Goal: Information Seeking & Learning: Learn about a topic

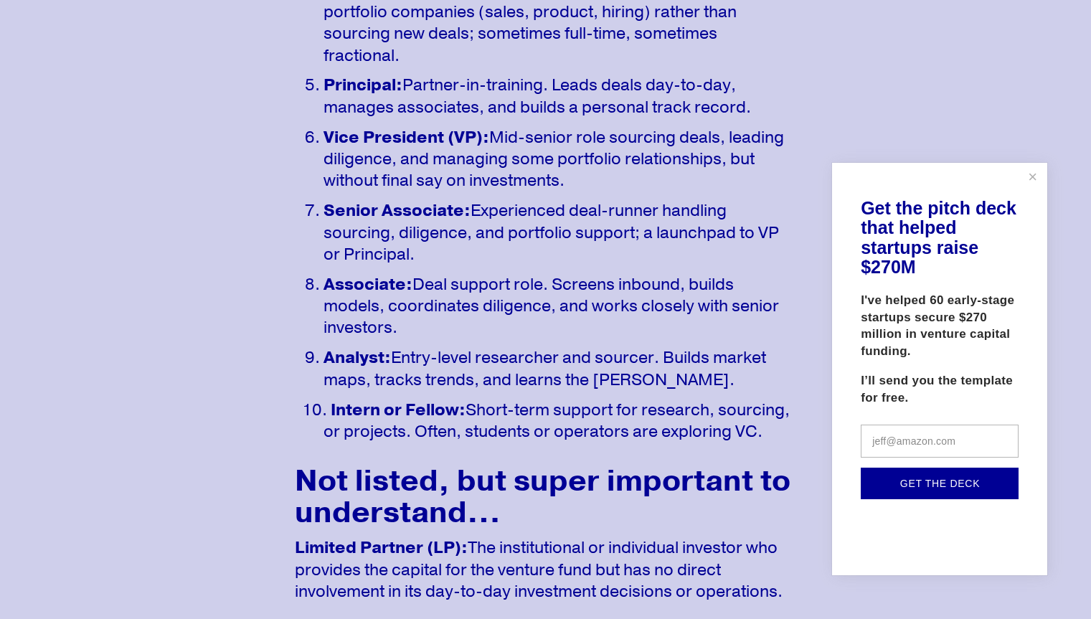
scroll to position [1430, 0]
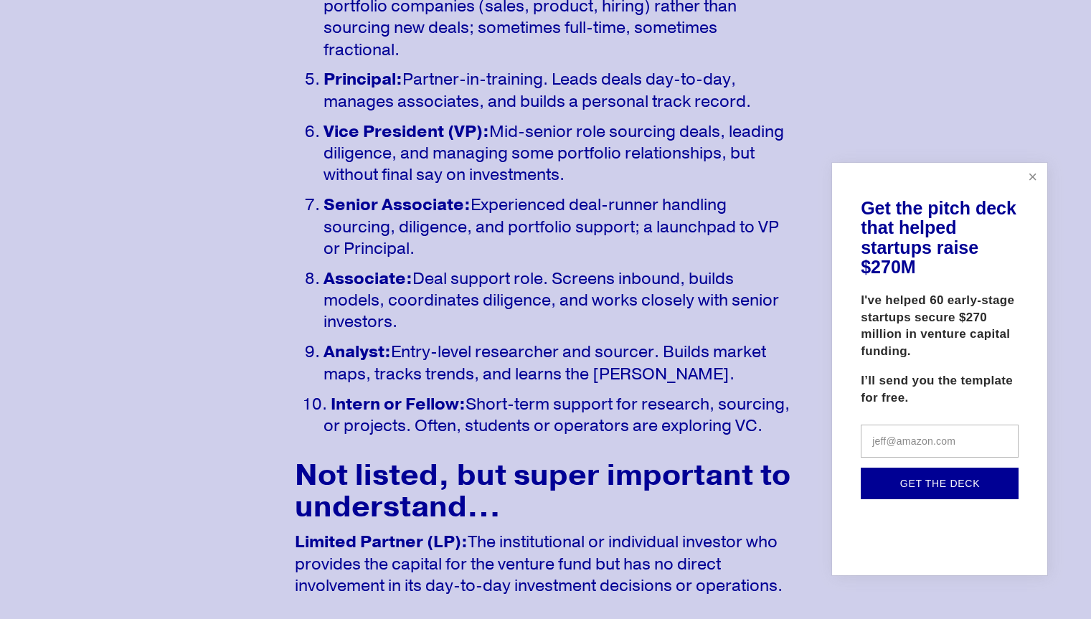
click at [1033, 186] on link "Close" at bounding box center [1032, 177] width 25 height 25
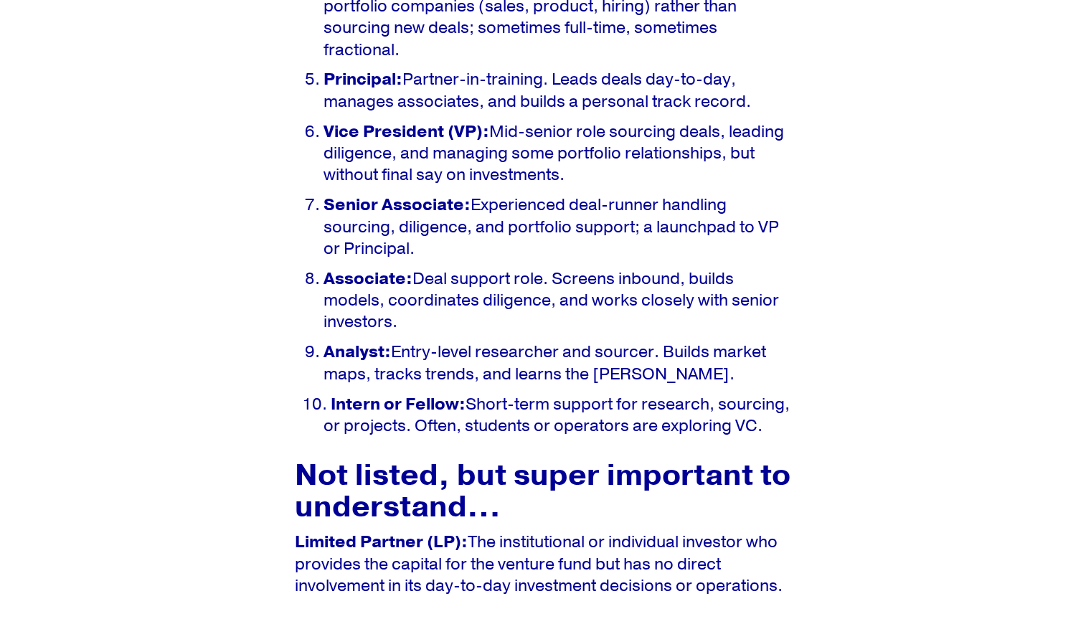
click at [518, 273] on p "Associate: Deal support role. Screens inbound, builds models, coordinates dilig…" at bounding box center [559, 300] width 473 height 65
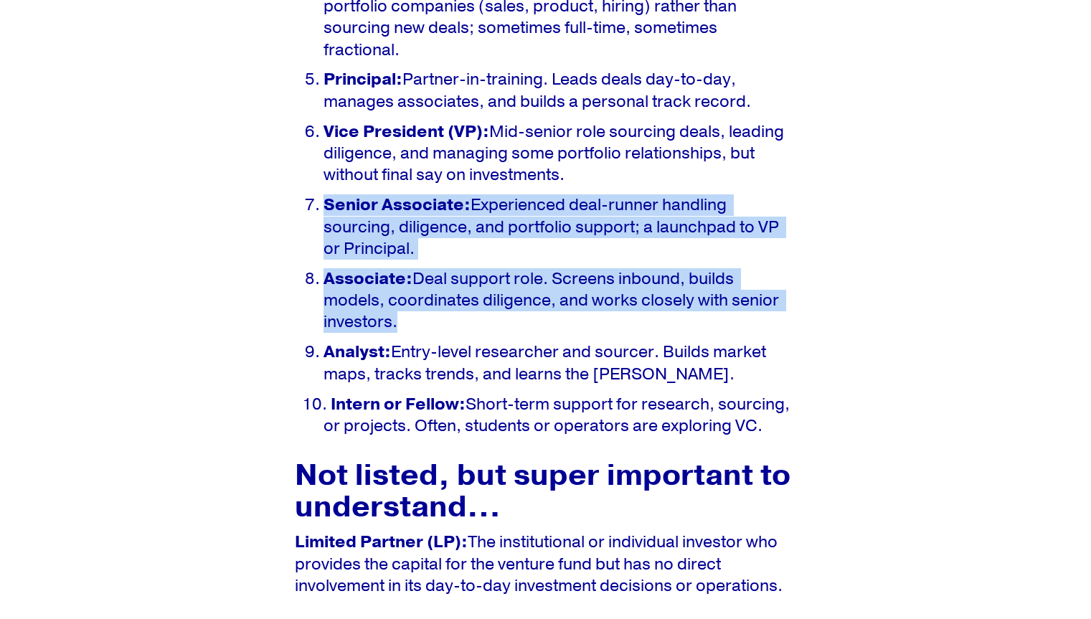
drag, startPoint x: 518, startPoint y: 273, endPoint x: 549, endPoint y: 227, distance: 56.3
click at [549, 227] on ol "Managing Partner / General Partner (GP): Owns part of the firm, raises the fund…" at bounding box center [546, 106] width 502 height 662
click at [549, 227] on p "Senior Associate: Experienced deal-runner handling sourcing, diligence, and por…" at bounding box center [559, 226] width 473 height 65
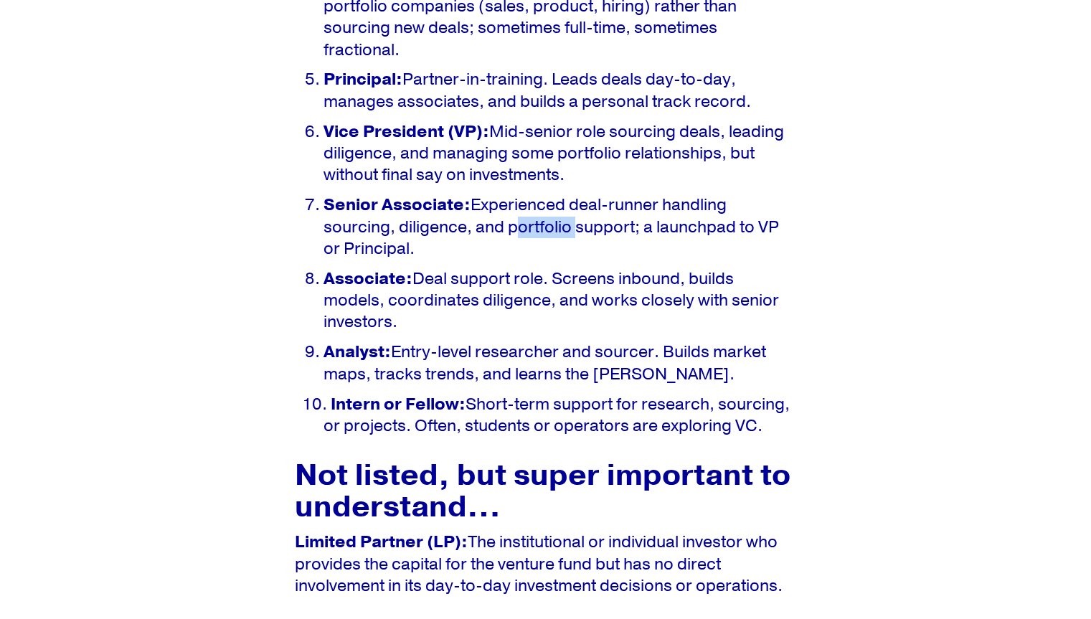
click at [549, 227] on p "Senior Associate: Experienced deal-runner handling sourcing, diligence, and por…" at bounding box center [559, 226] width 473 height 65
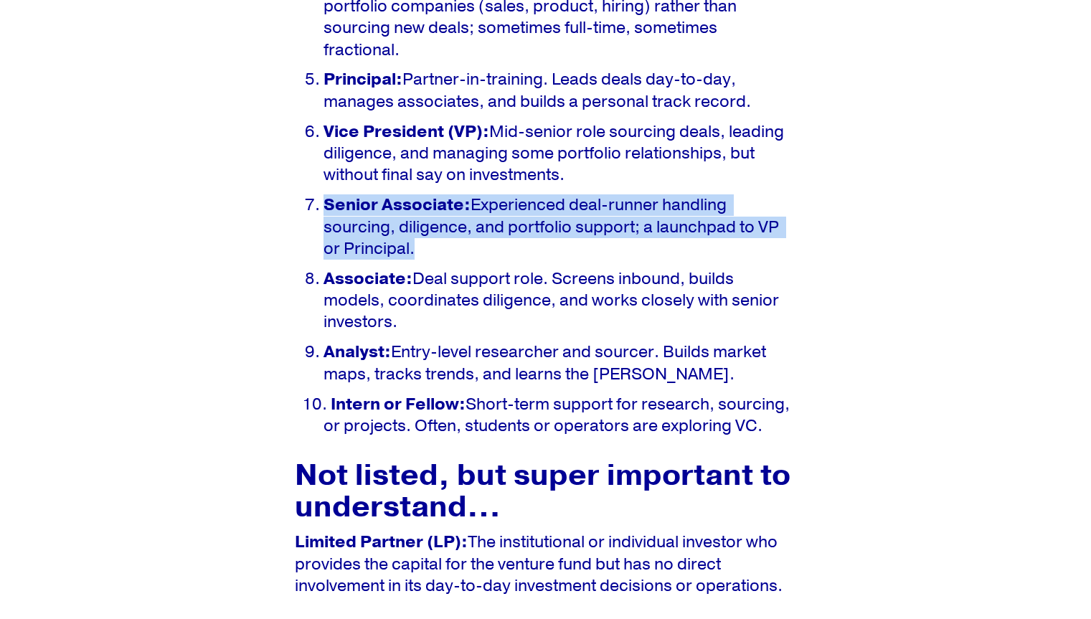
drag, startPoint x: 549, startPoint y: 227, endPoint x: 558, endPoint y: 208, distance: 20.5
click at [558, 208] on p "Senior Associate: Experienced deal-runner handling sourcing, diligence, and por…" at bounding box center [559, 226] width 473 height 65
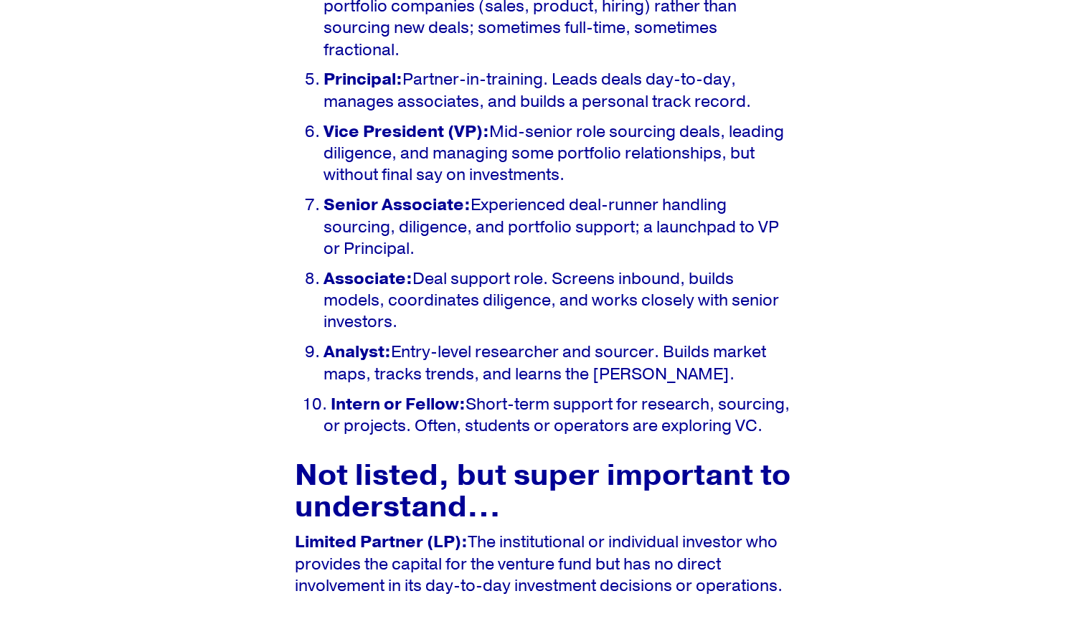
click at [591, 146] on p "Vice President (VP): Mid-senior role [PERSON_NAME] deals, leading diligence, an…" at bounding box center [559, 153] width 473 height 65
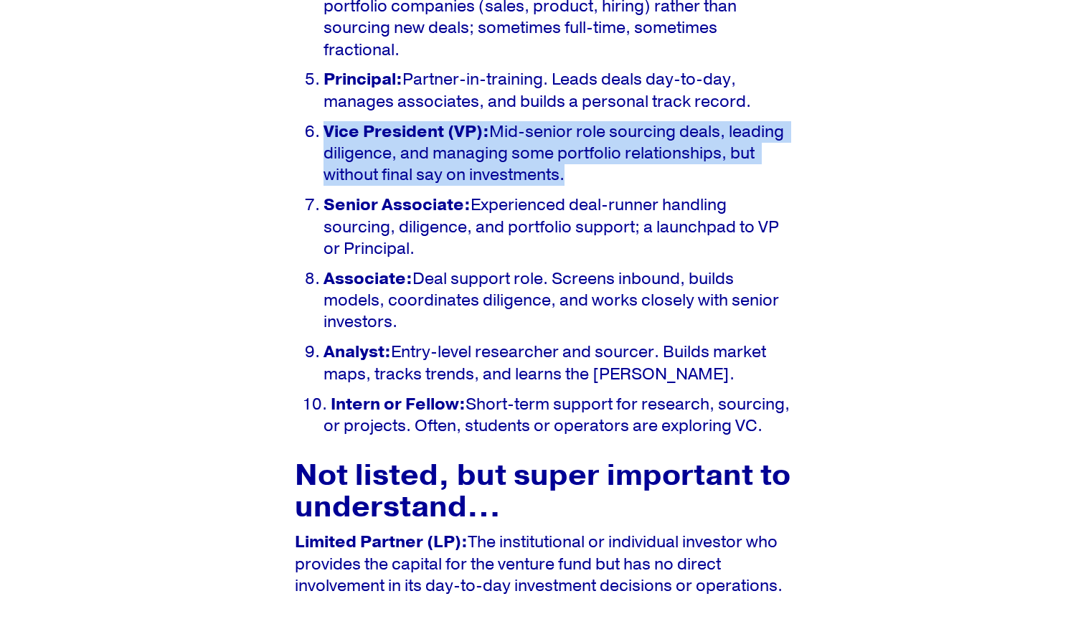
drag, startPoint x: 591, startPoint y: 146, endPoint x: 602, endPoint y: 191, distance: 47.1
click at [602, 191] on ol "Managing Partner / General Partner (GP): Owns part of the firm, raises the fund…" at bounding box center [546, 106] width 502 height 662
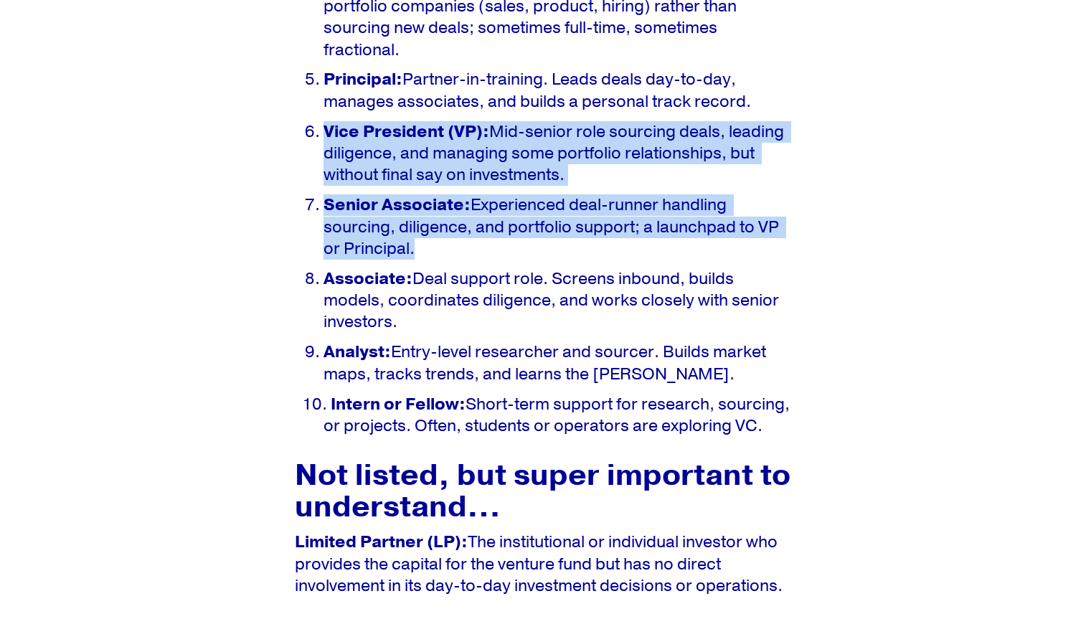
click at [602, 191] on ol "Managing Partner / General Partner (GP): Owns part of the firm, raises the fund…" at bounding box center [546, 106] width 502 height 662
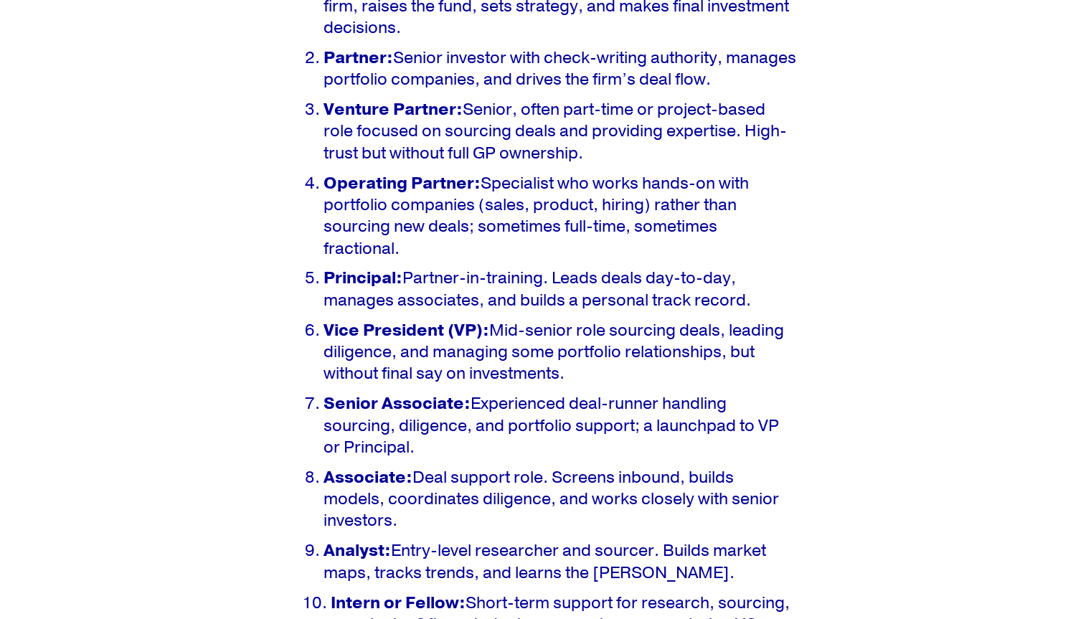
scroll to position [1233, 0]
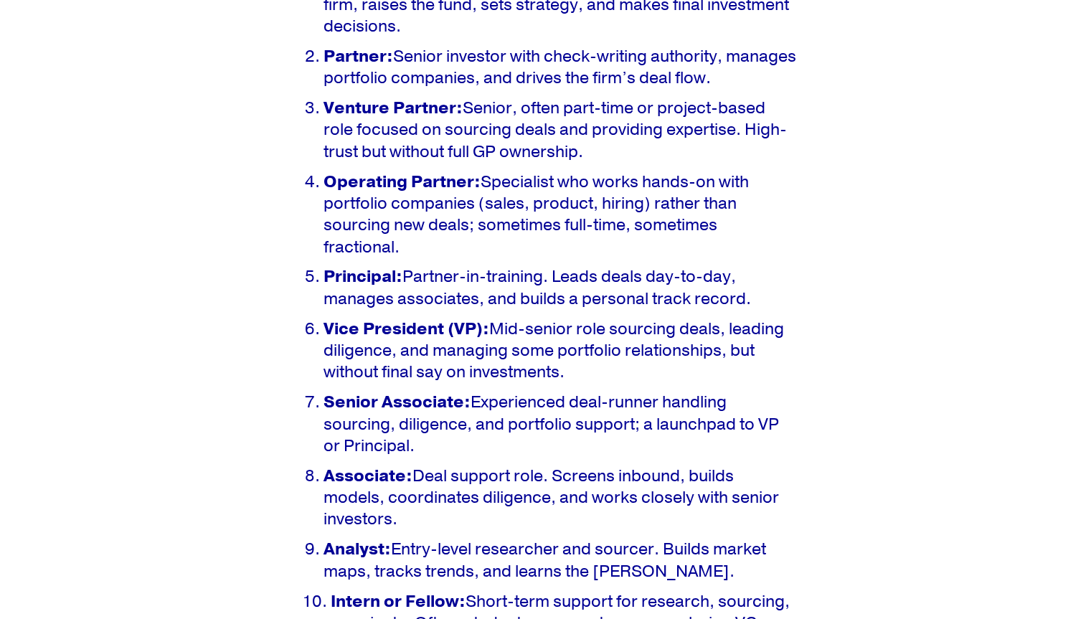
click at [508, 328] on p "Vice President (VP): Mid-senior role [PERSON_NAME] deals, leading diligence, an…" at bounding box center [559, 350] width 473 height 65
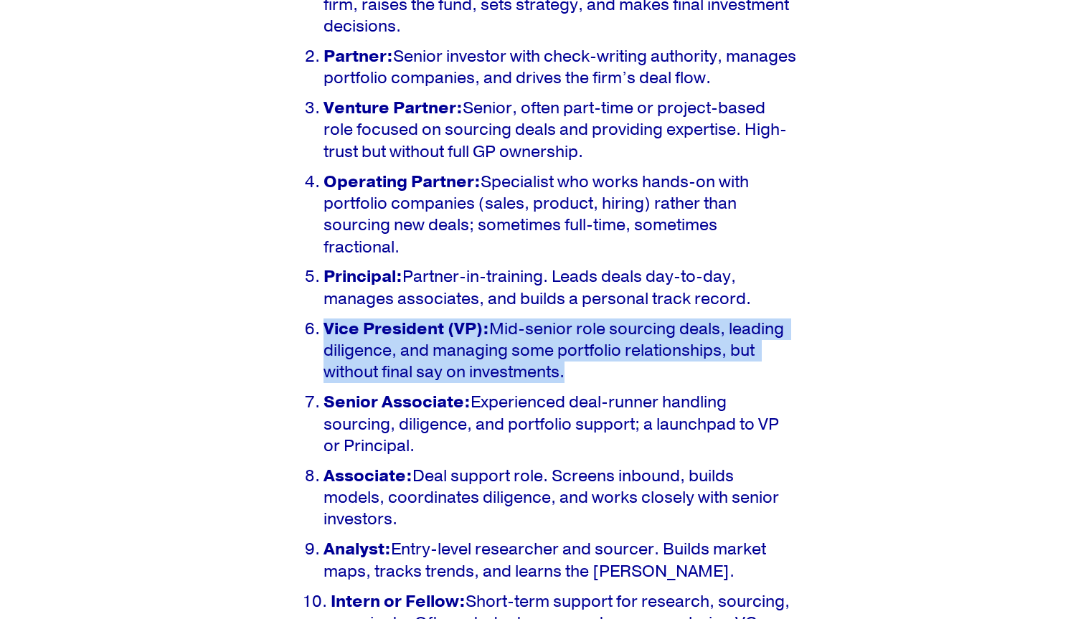
drag, startPoint x: 508, startPoint y: 328, endPoint x: 585, endPoint y: 388, distance: 98.1
click at [585, 388] on ol "Managing Partner / General Partner (GP): Owns part of the firm, raises the fund…" at bounding box center [546, 303] width 502 height 662
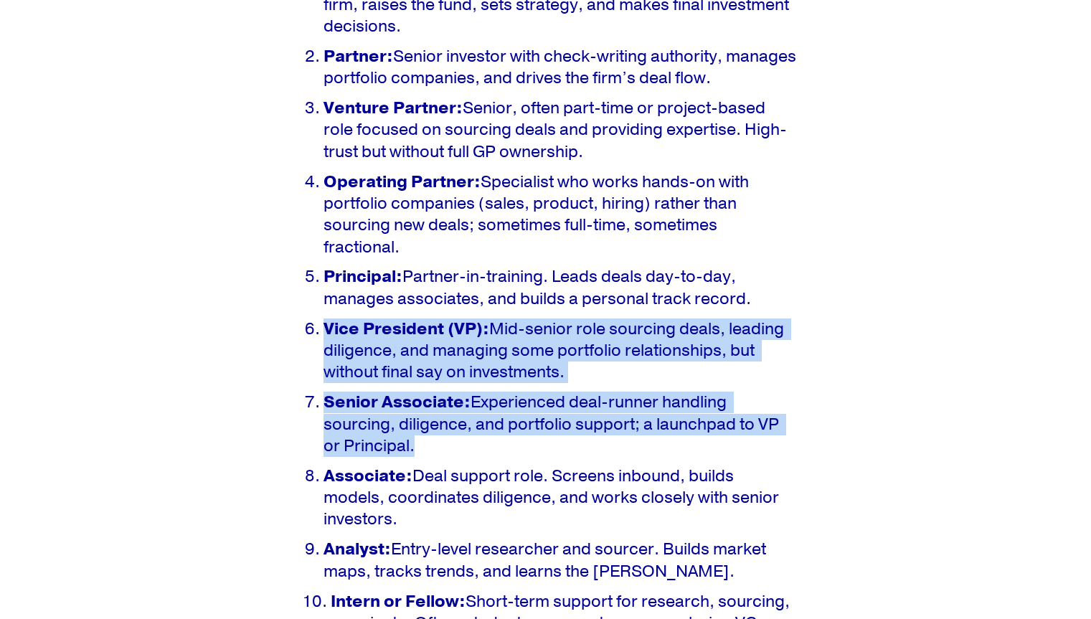
click at [585, 388] on ol "Managing Partner / General Partner (GP): Owns part of the firm, raises the fund…" at bounding box center [546, 303] width 502 height 662
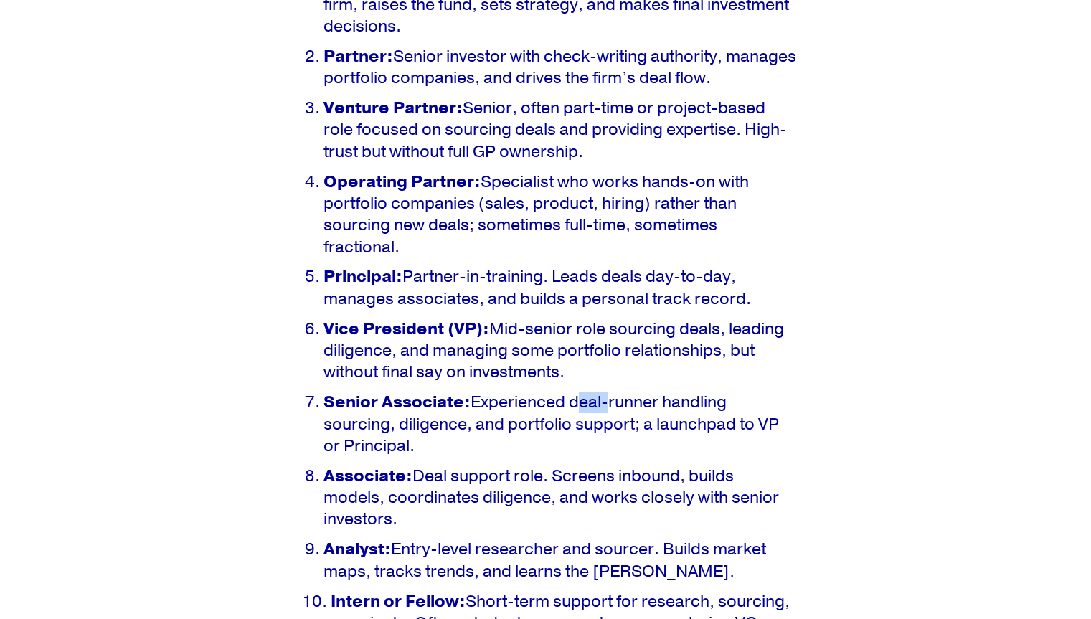
click at [585, 388] on ol "Managing Partner / General Partner (GP): Owns part of the firm, raises the fund…" at bounding box center [546, 303] width 502 height 662
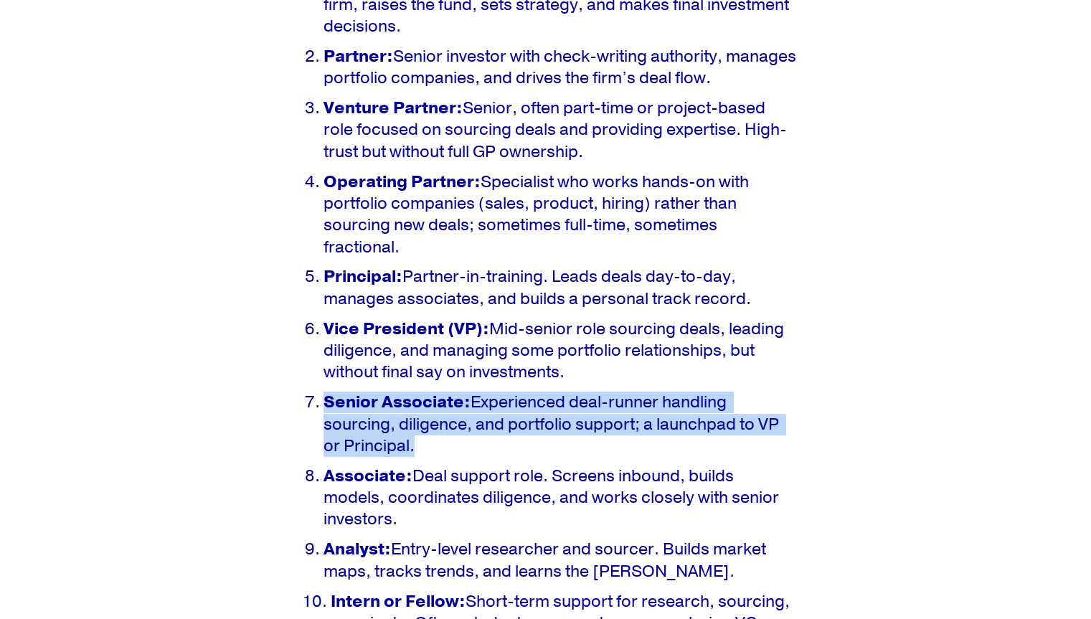
drag, startPoint x: 585, startPoint y: 388, endPoint x: 598, endPoint y: 417, distance: 31.5
click at [598, 417] on ol "Managing Partner / General Partner (GP): Owns part of the firm, raises the fund…" at bounding box center [546, 303] width 502 height 662
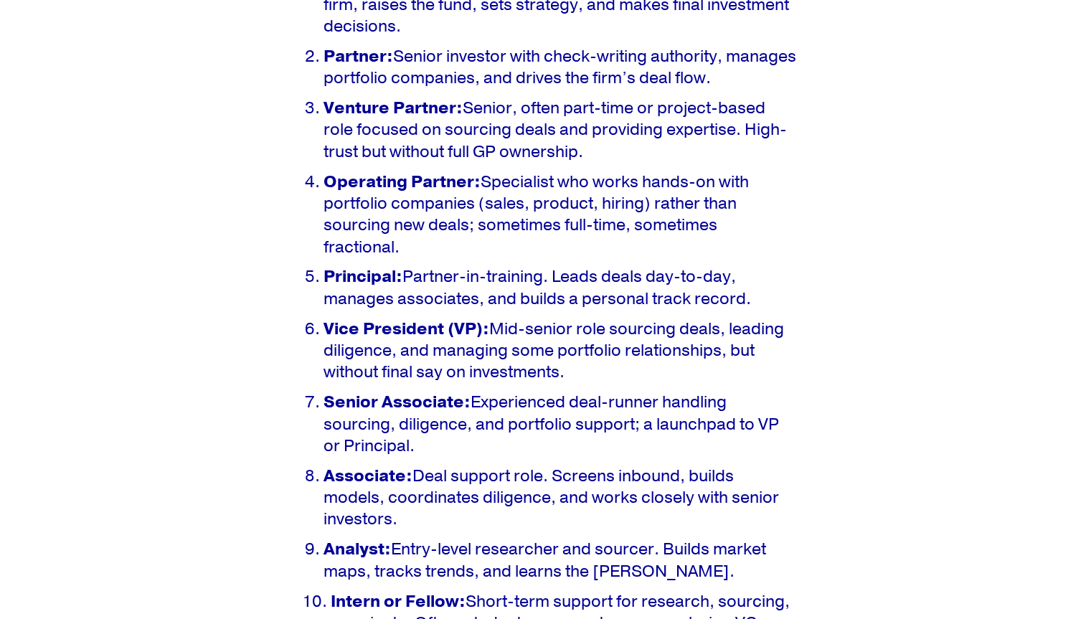
click at [536, 351] on p "Vice President (VP): Mid-senior role [PERSON_NAME] deals, leading diligence, an…" at bounding box center [559, 350] width 473 height 65
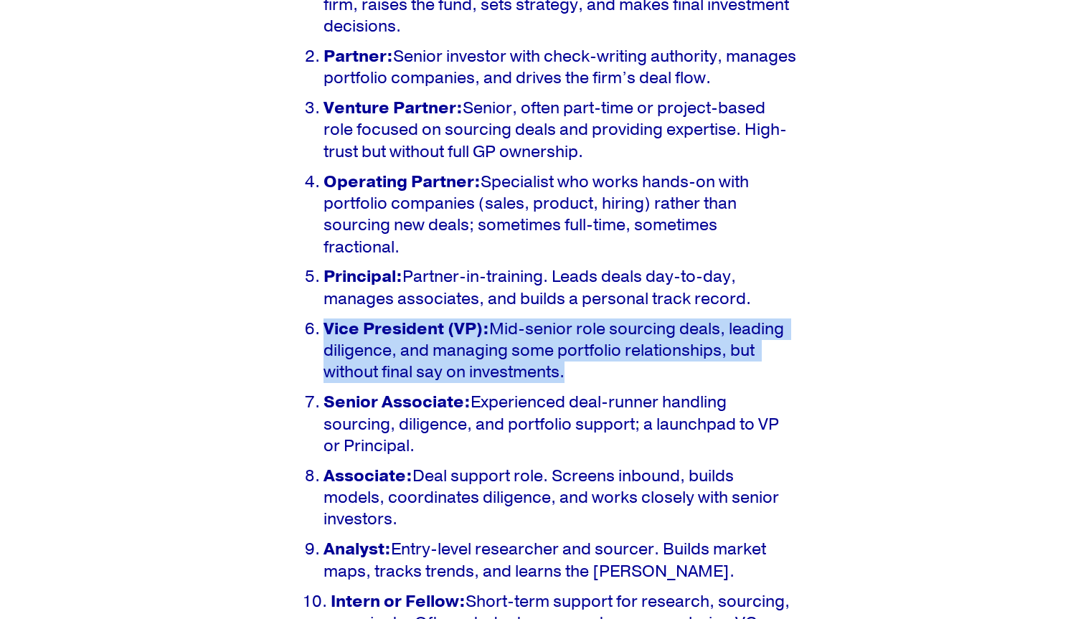
click at [536, 351] on p "Vice President (VP): Mid-senior role [PERSON_NAME] deals, leading diligence, an…" at bounding box center [559, 350] width 473 height 65
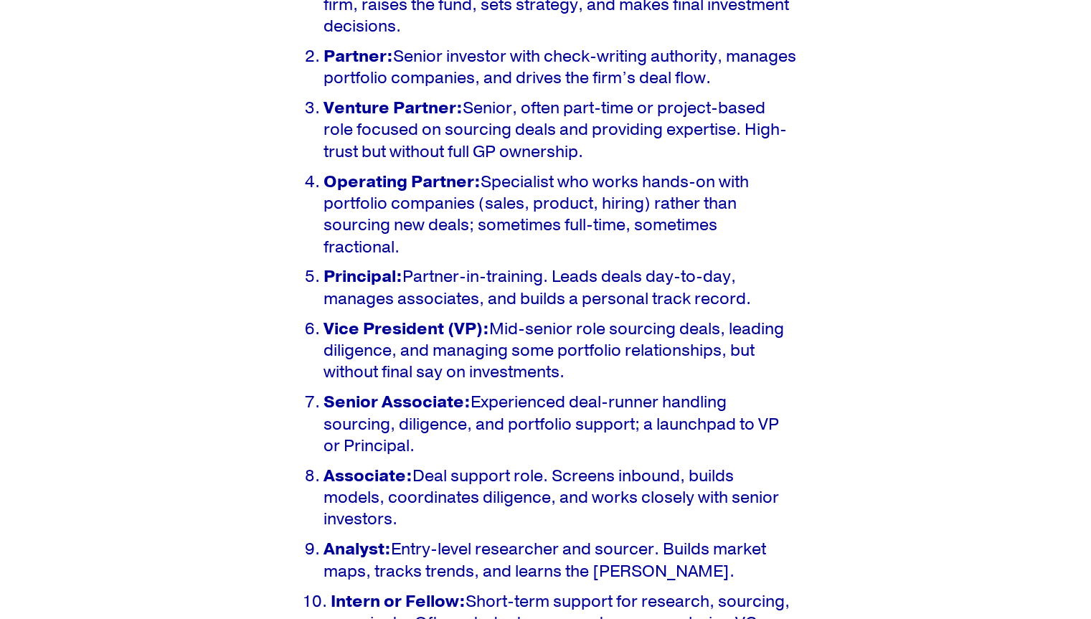
click at [481, 415] on p "Senior Associate: Experienced deal-runner handling sourcing, diligence, and por…" at bounding box center [559, 424] width 473 height 65
drag, startPoint x: 481, startPoint y: 415, endPoint x: 549, endPoint y: 551, distance: 151.7
click at [549, 551] on ol "Managing Partner / General Partner (GP): Owns part of the firm, raises the fund…" at bounding box center [546, 303] width 502 height 662
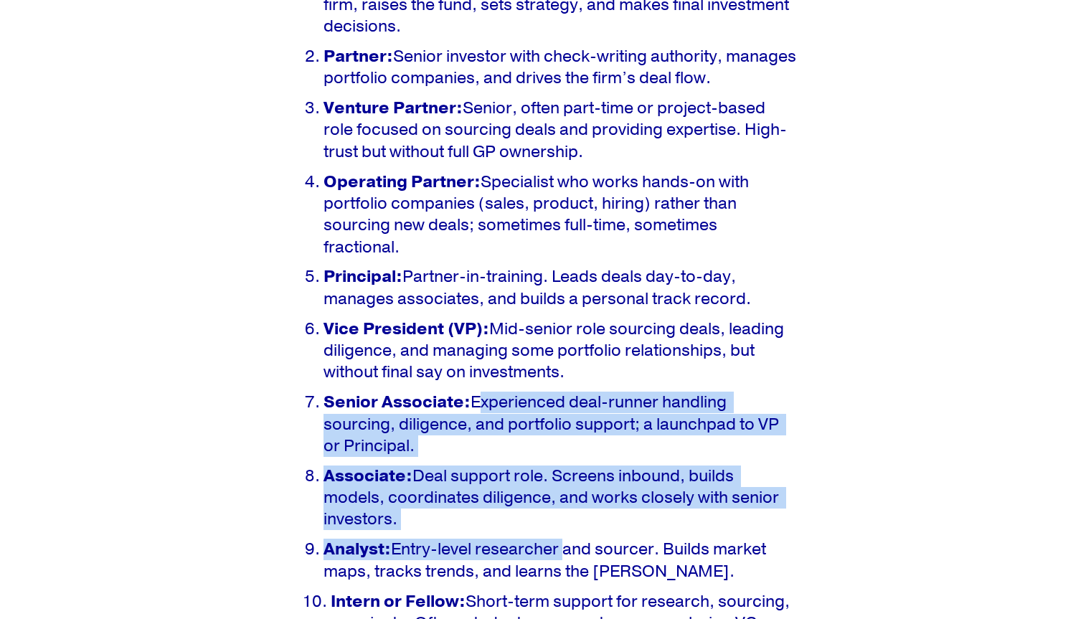
click at [549, 551] on p "Analyst: Entry-level researcher and sourcer. Builds market maps, tracks trends,…" at bounding box center [559, 560] width 473 height 44
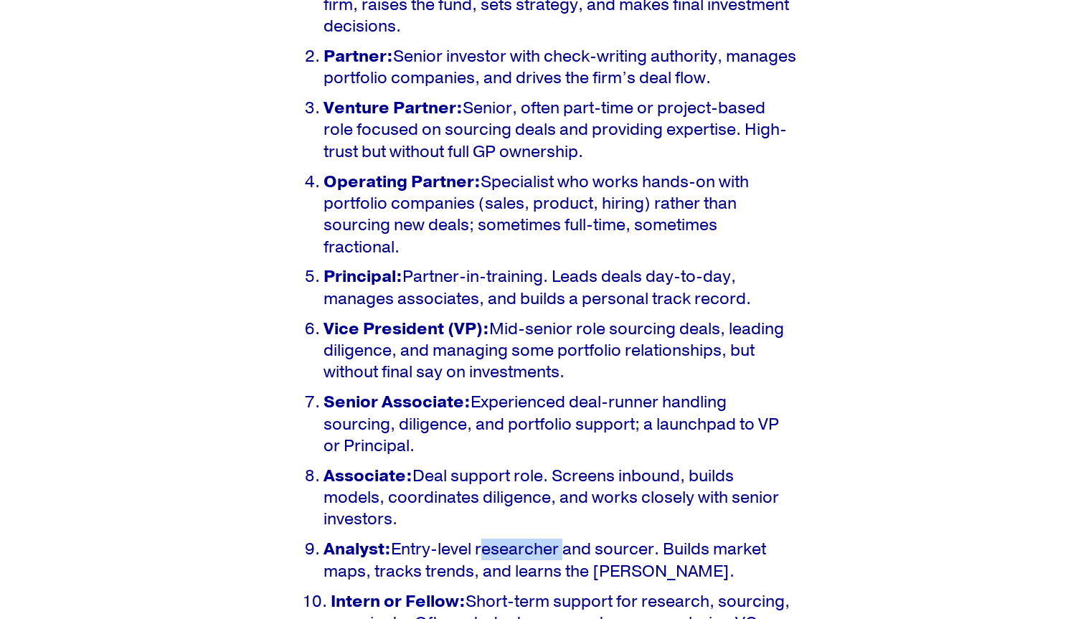
click at [549, 551] on p "Analyst: Entry-level researcher and sourcer. Builds market maps, tracks trends,…" at bounding box center [559, 560] width 473 height 44
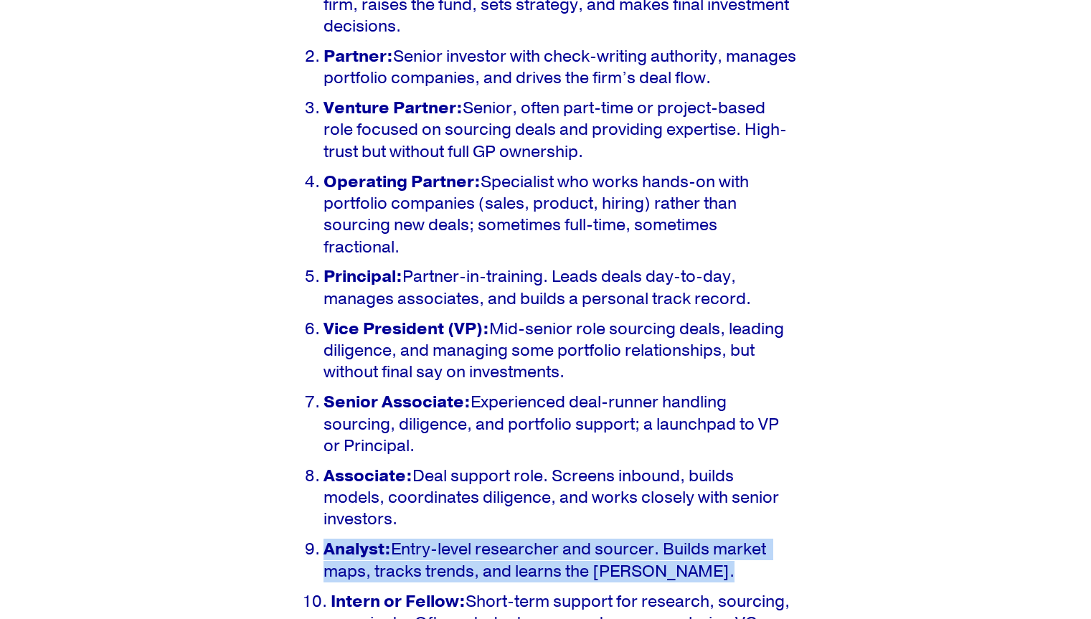
click at [549, 551] on p "Analyst: Entry-level researcher and sourcer. Builds market maps, tracks trends,…" at bounding box center [559, 560] width 473 height 44
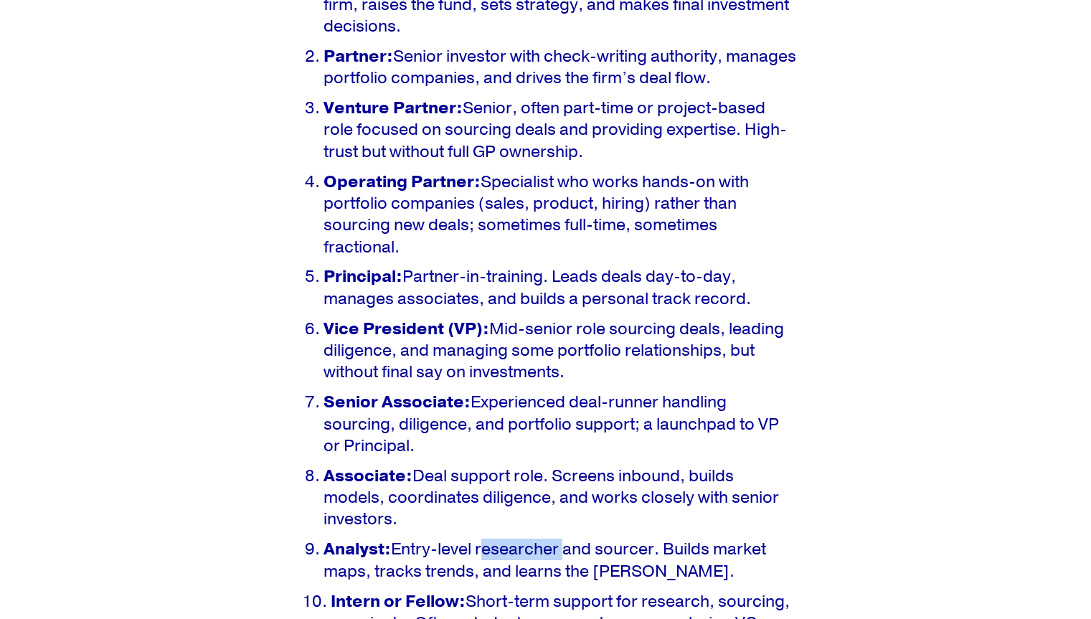
click at [549, 551] on p "Analyst: Entry-level researcher and sourcer. Builds market maps, tracks trends,…" at bounding box center [559, 560] width 473 height 44
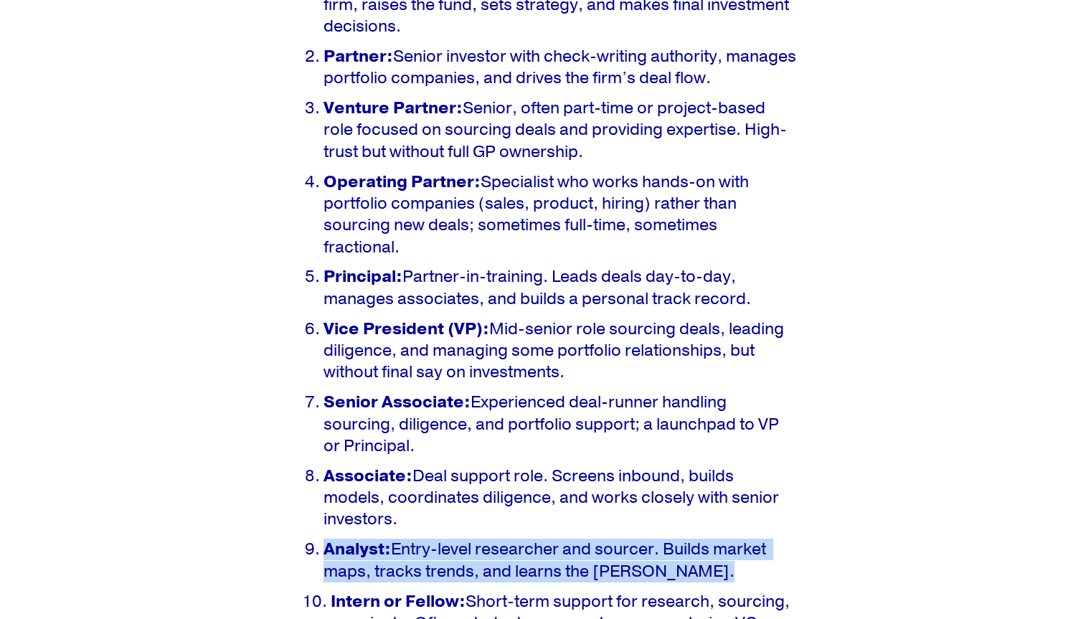
click at [549, 551] on p "Analyst: Entry-level researcher and sourcer. Builds market maps, tracks trends,…" at bounding box center [559, 560] width 473 height 44
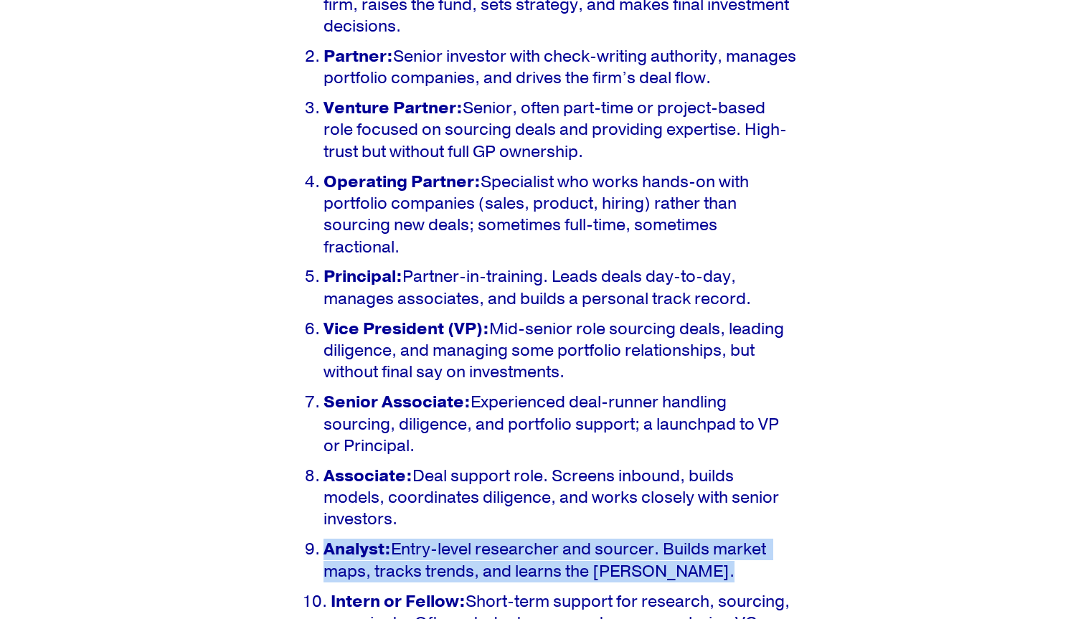
scroll to position [1289, 0]
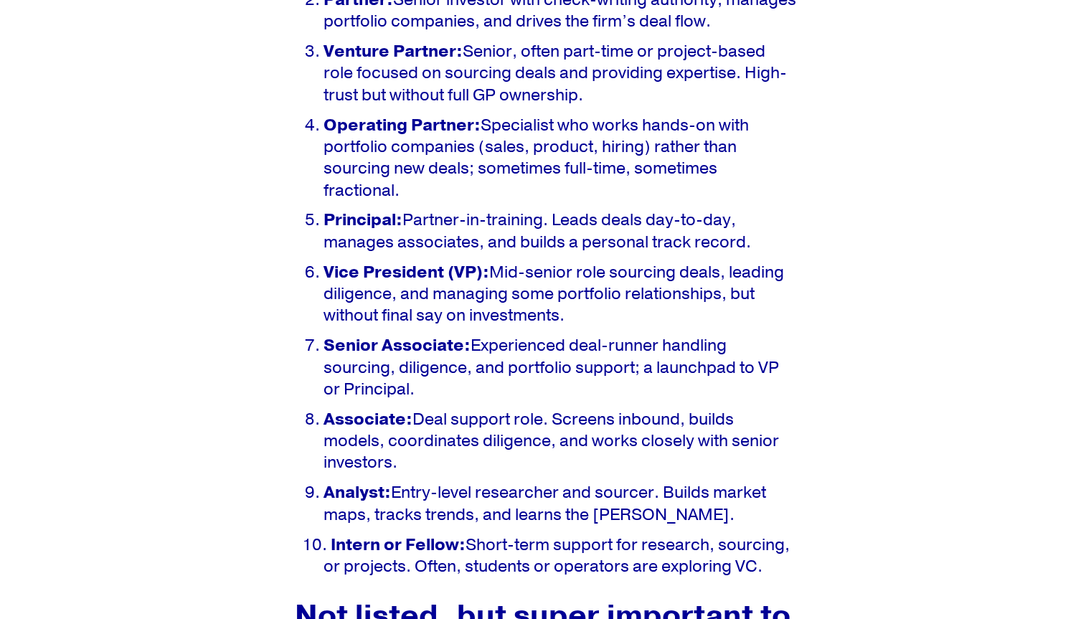
click at [549, 551] on p "Intern or Fellow: Short-term support for research, sourcing, or projects. Often…" at bounding box center [559, 556] width 473 height 44
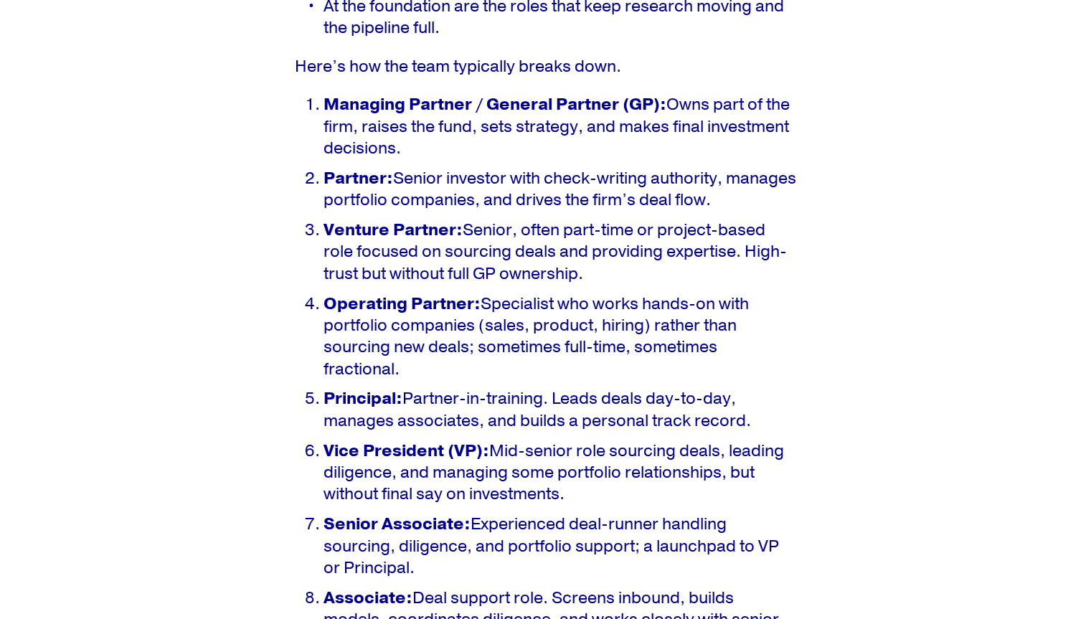
scroll to position [1111, 0]
click at [444, 425] on p "Principal: Partner-in-training. Leads deals day-to-day, manages associates, and…" at bounding box center [559, 409] width 473 height 44
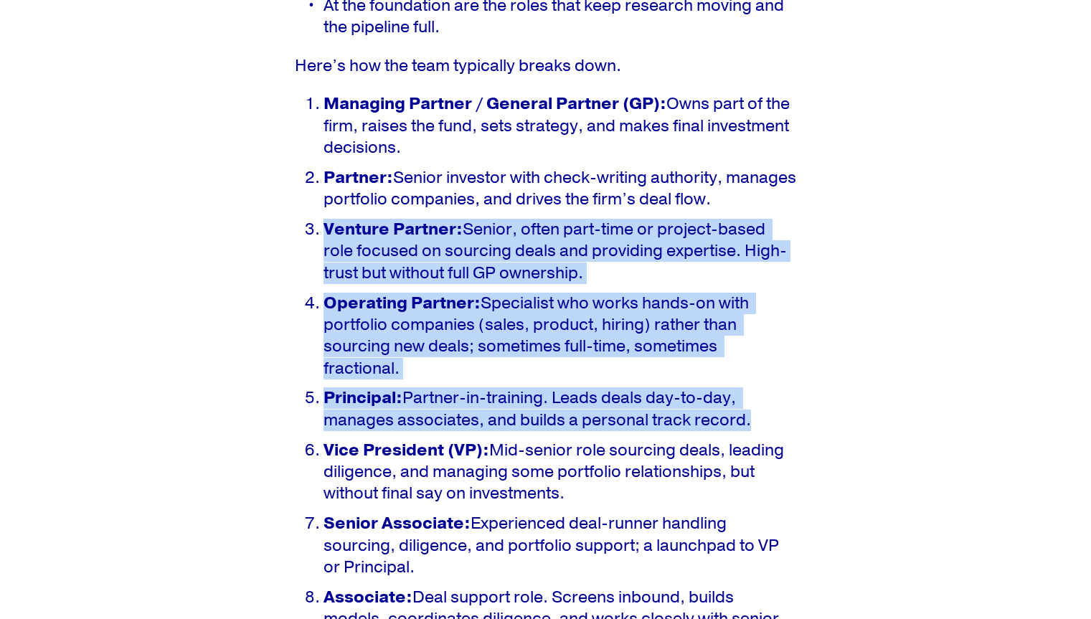
drag, startPoint x: 444, startPoint y: 425, endPoint x: 535, endPoint y: 266, distance: 183.4
click at [535, 266] on ol "Managing Partner / General Partner (GP): Owns part of the firm, raises the fund…" at bounding box center [546, 424] width 502 height 662
click at [535, 266] on p "Venture Partner: Senior, often part-time or project-based role focused on sourc…" at bounding box center [559, 251] width 473 height 65
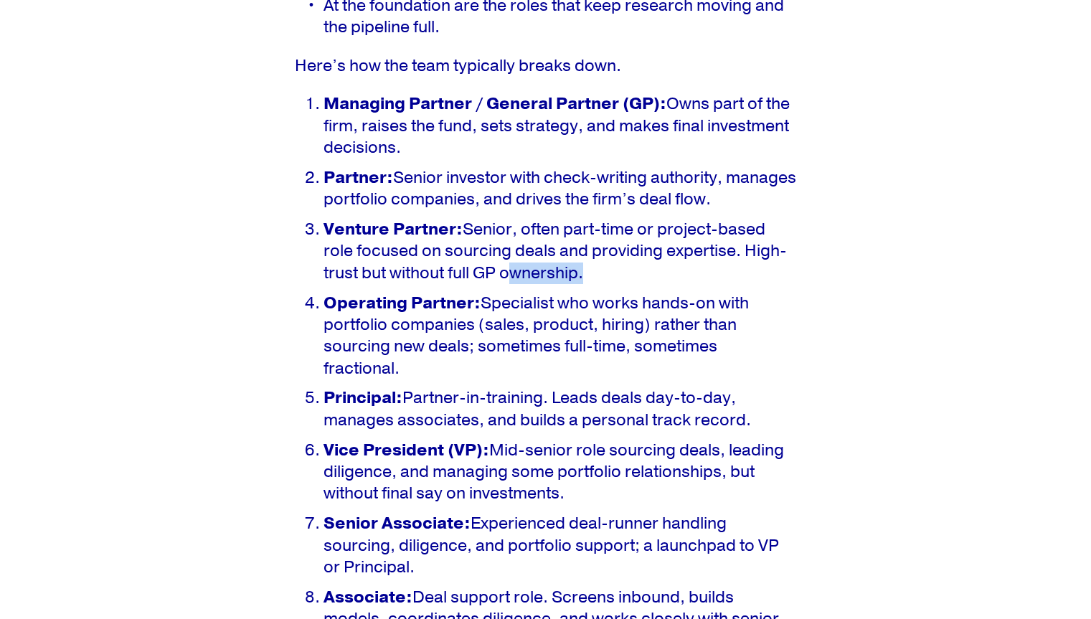
click at [535, 266] on p "Venture Partner: Senior, often part-time or project-based role focused on sourc…" at bounding box center [559, 251] width 473 height 65
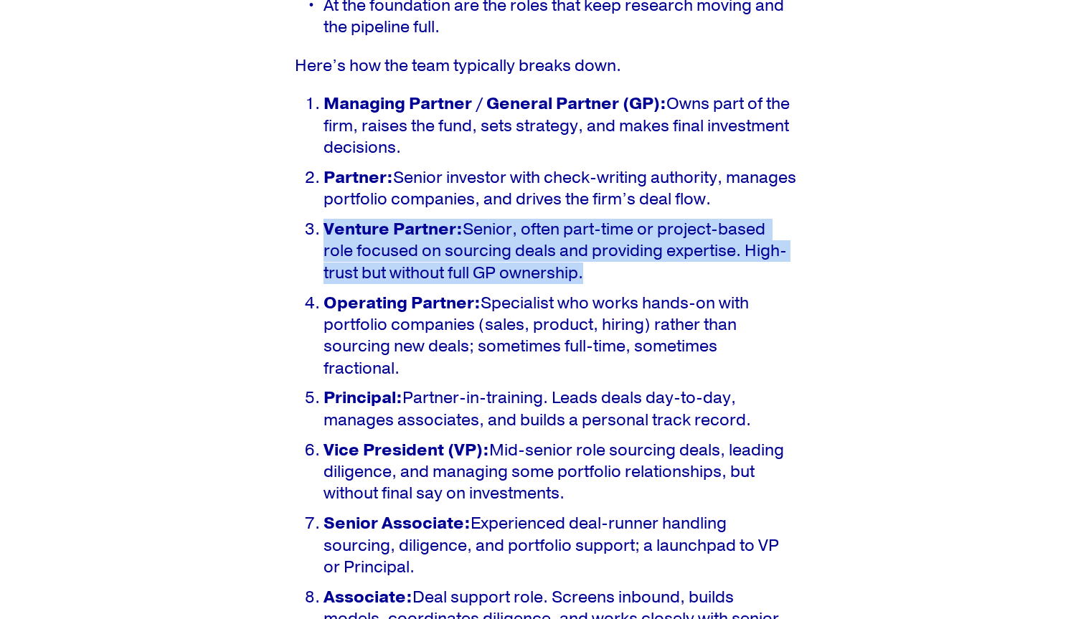
drag, startPoint x: 535, startPoint y: 266, endPoint x: 549, endPoint y: 189, distance: 78.6
click at [549, 189] on ol "Managing Partner / General Partner (GP): Owns part of the firm, raises the fund…" at bounding box center [546, 424] width 502 height 662
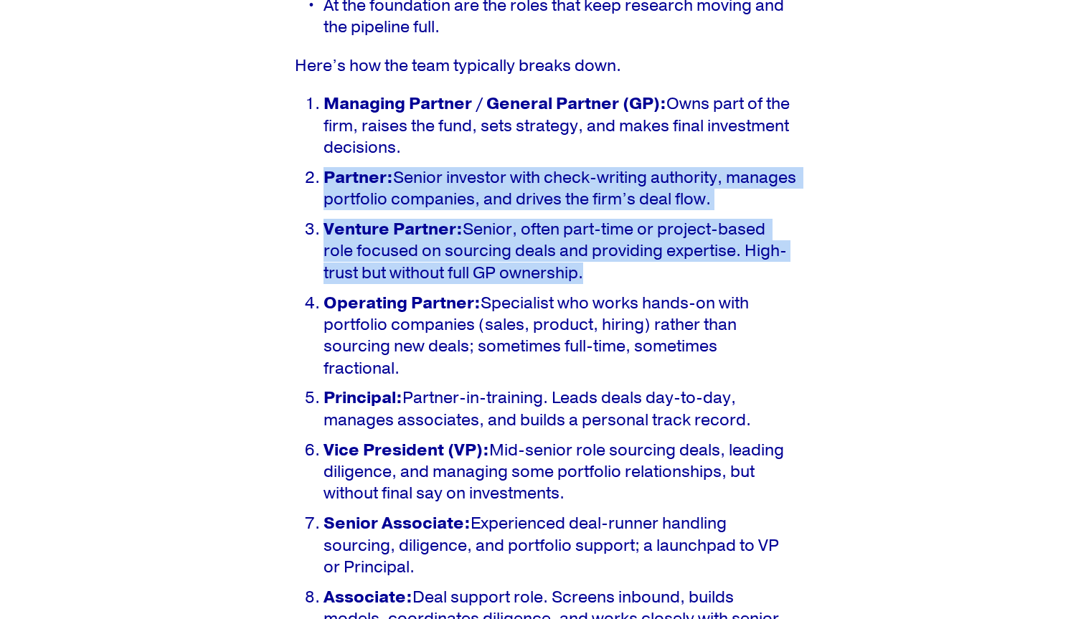
click at [549, 189] on p "Partner: Senior investor with check-writing authority, manages portfolio compan…" at bounding box center [559, 189] width 473 height 44
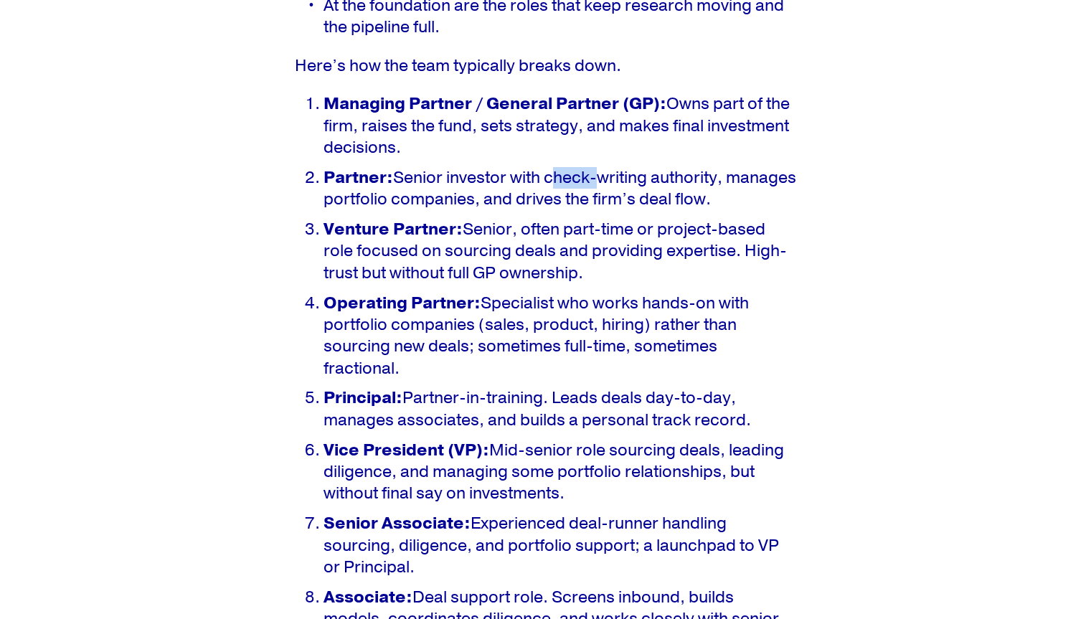
click at [549, 189] on p "Partner: Senior investor with check-writing authority, manages portfolio compan…" at bounding box center [559, 189] width 473 height 44
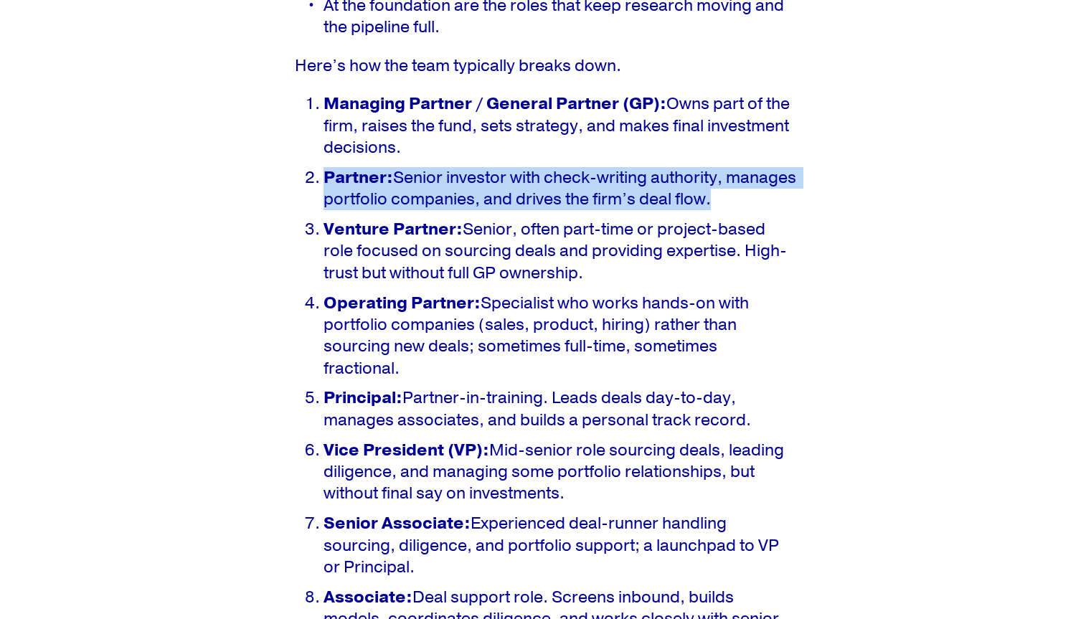
click at [549, 189] on p "Partner: Senior investor with check-writing authority, manages portfolio compan…" at bounding box center [559, 189] width 473 height 44
